Goal: Task Accomplishment & Management: Manage account settings

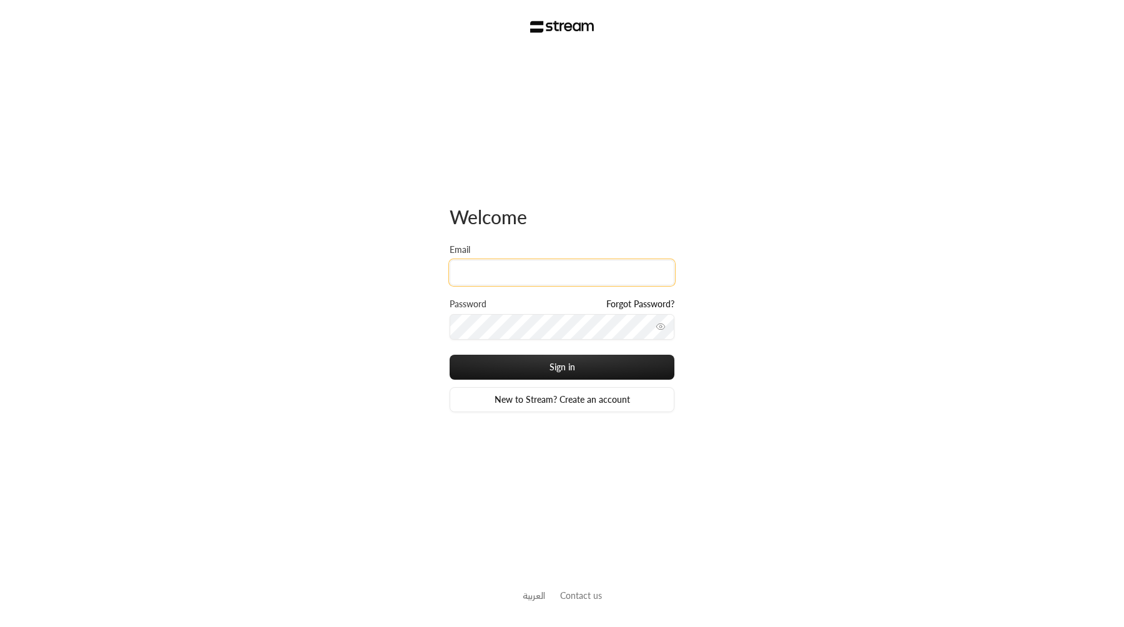
type input "[EMAIL_ADDRESS][DOMAIN_NAME]"
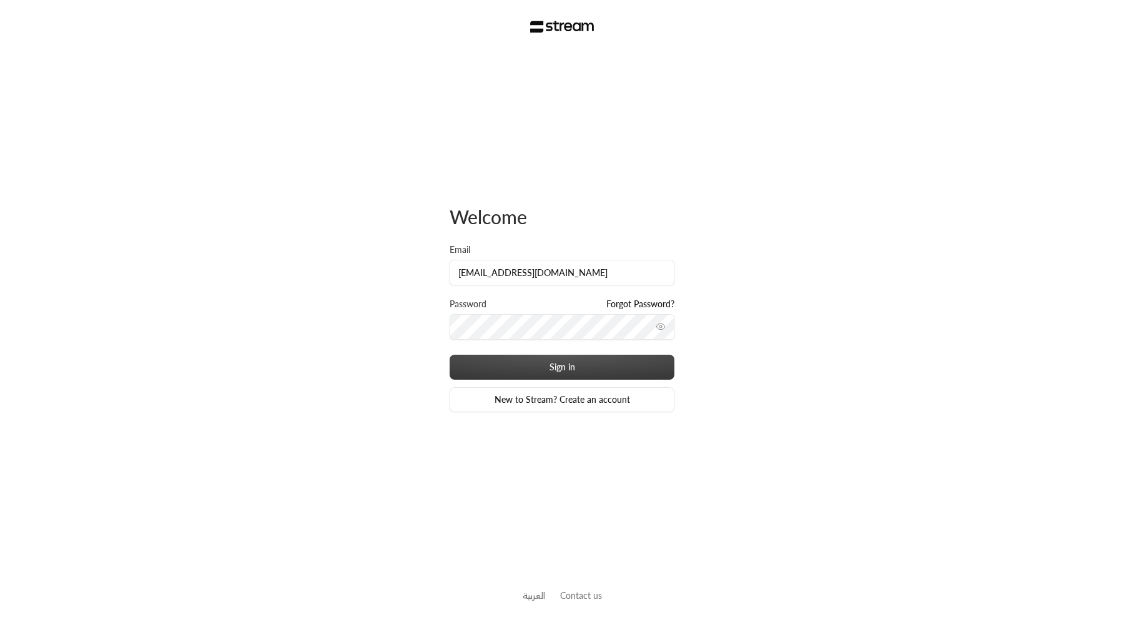
click at [450, 355] on button "Sign in" at bounding box center [562, 367] width 225 height 25
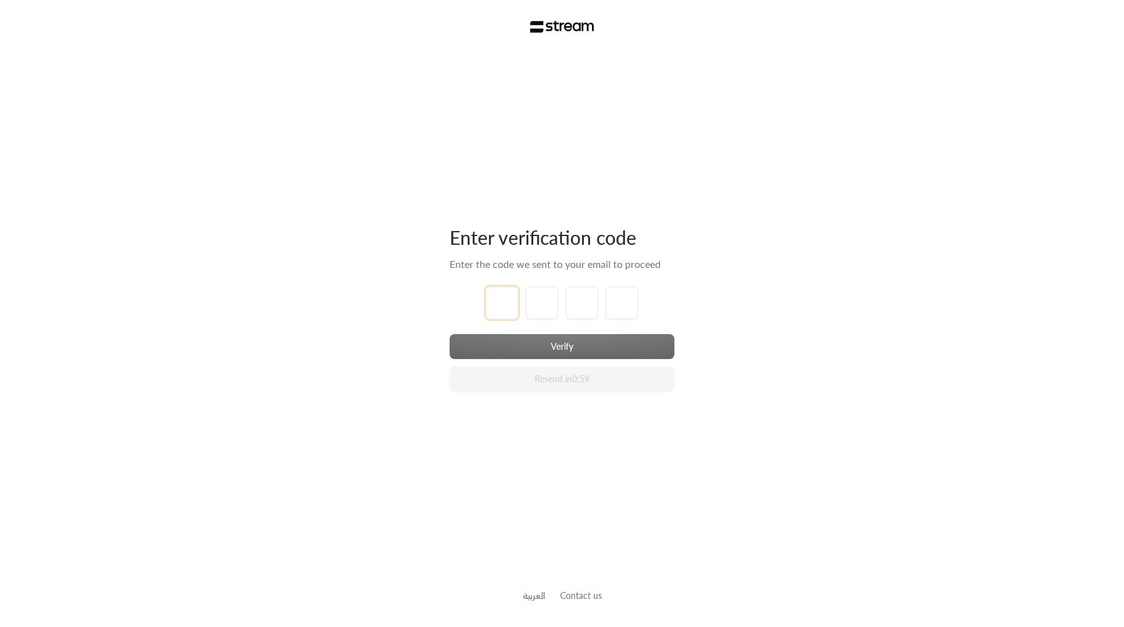
type input "1"
type input "3"
type input "2"
type input "3"
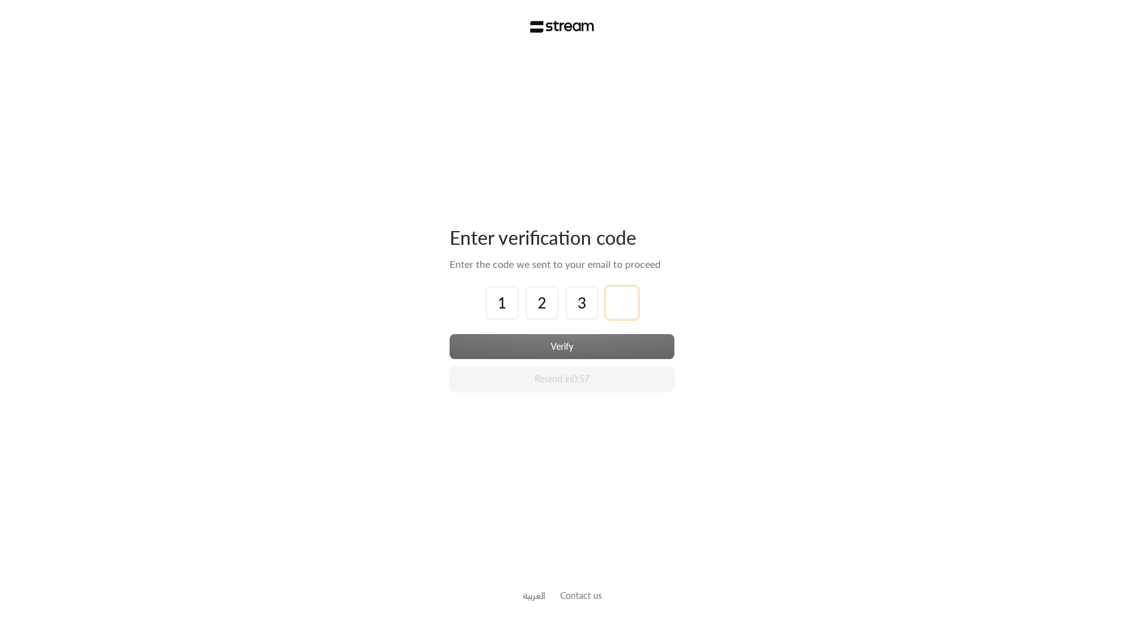
type input "4"
